Goal: Navigation & Orientation: Find specific page/section

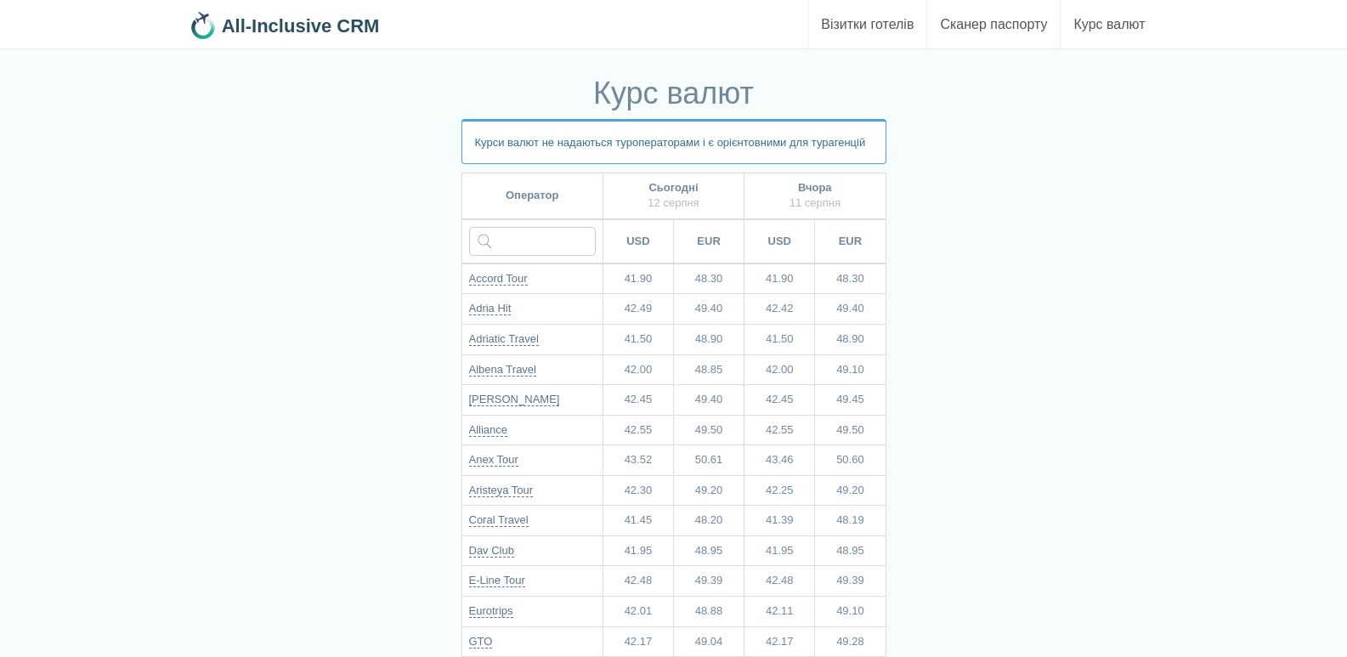
click at [350, 5] on link "All-Inclusive CRM" at bounding box center [291, 21] width 203 height 42
click at [349, 19] on b "All-Inclusive CRM" at bounding box center [301, 25] width 158 height 21
